Goal: Understand process/instructions: Learn how to perform a task or action

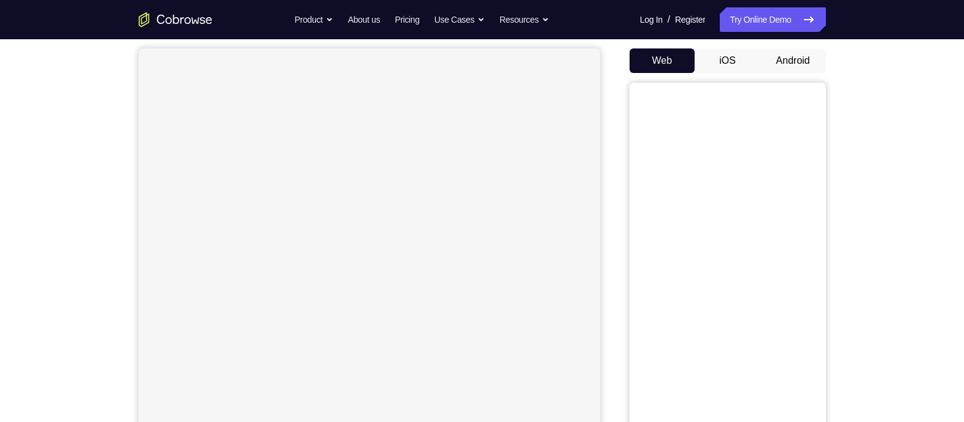
scroll to position [110, 0]
click at [791, 63] on button "Android" at bounding box center [793, 62] width 66 height 25
click at [853, 221] on div "Your Support Agent Your Customer Web iOS Android Next Steps We’d be happy to gi…" at bounding box center [482, 299] width 785 height 809
click at [856, 211] on div "Your Support Agent Your Customer Web iOS Android Next Steps We’d be happy to gi…" at bounding box center [482, 299] width 785 height 809
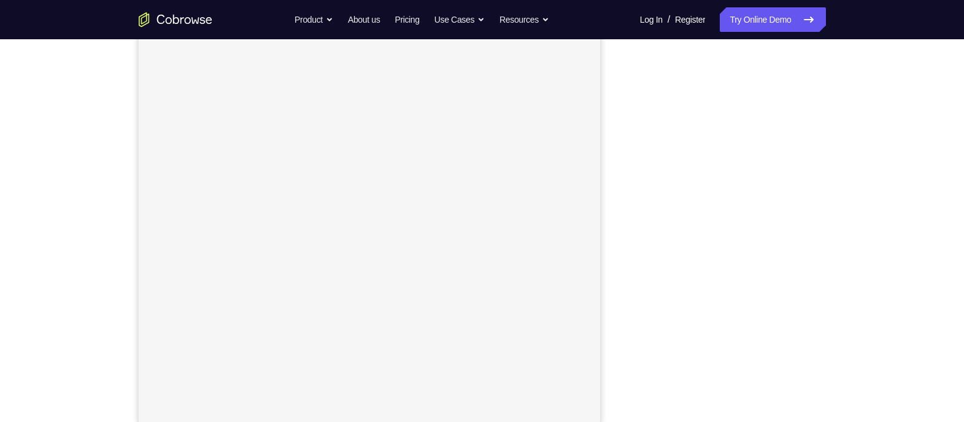
click at [856, 221] on div "Your Support Agent Your Customer Web iOS Android Next Steps We’d be happy to gi…" at bounding box center [482, 299] width 785 height 809
drag, startPoint x: 638, startPoint y: 416, endPoint x: 857, endPoint y: 207, distance: 302.8
click at [856, 207] on div "Your Support Agent Your Customer Web iOS Android Next Steps We’d be happy to gi…" at bounding box center [482, 303] width 785 height 809
